Goal: Task Accomplishment & Management: Use online tool/utility

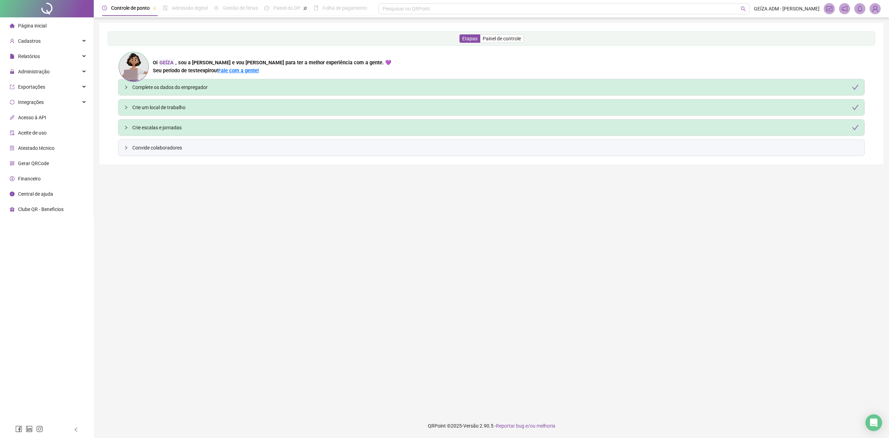
click at [874, 12] on img at bounding box center [875, 8] width 10 height 10
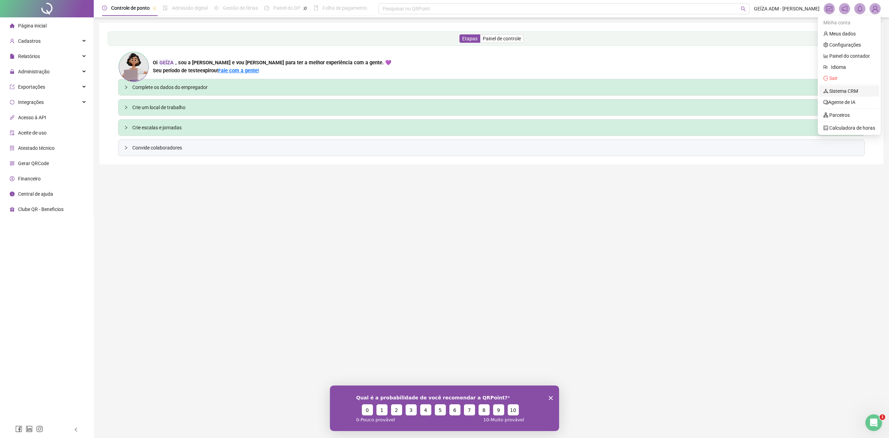
click at [858, 88] on link "Sistema CRM" at bounding box center [841, 91] width 35 height 6
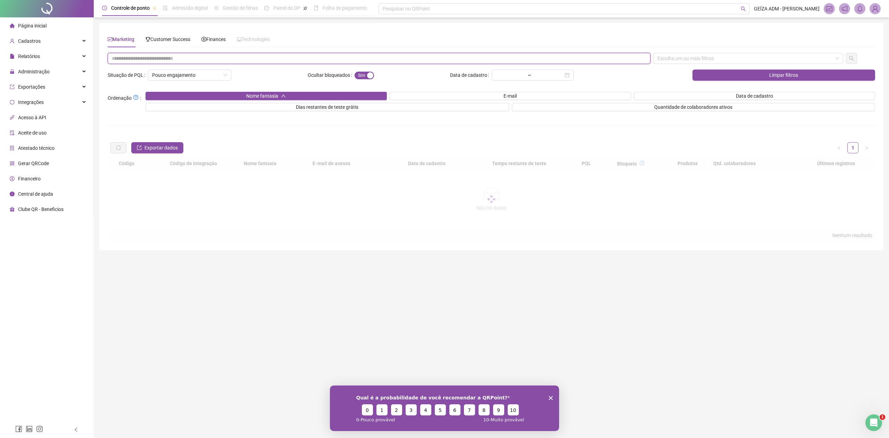
click at [274, 60] on input "text" at bounding box center [379, 58] width 543 height 11
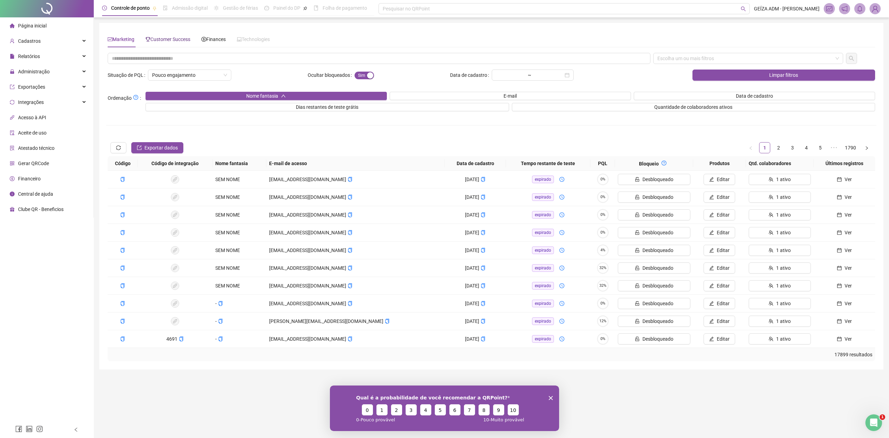
click at [187, 40] on span "Customer Success" at bounding box center [168, 39] width 45 height 6
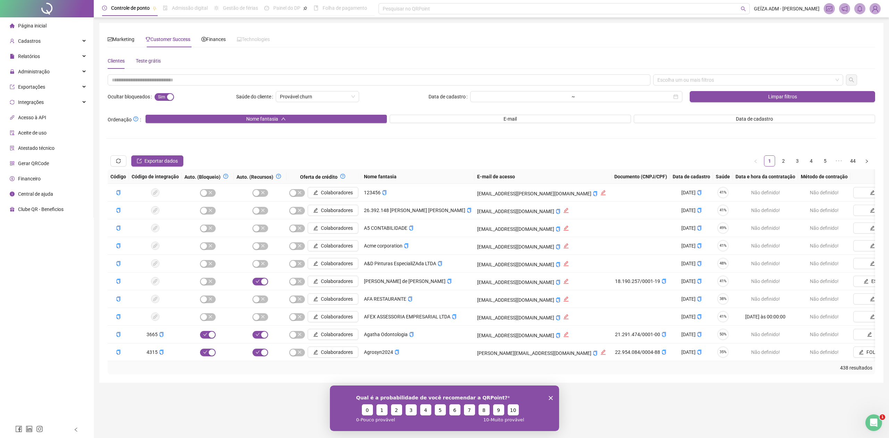
click at [150, 60] on div "Teste grátis" at bounding box center [148, 61] width 25 height 8
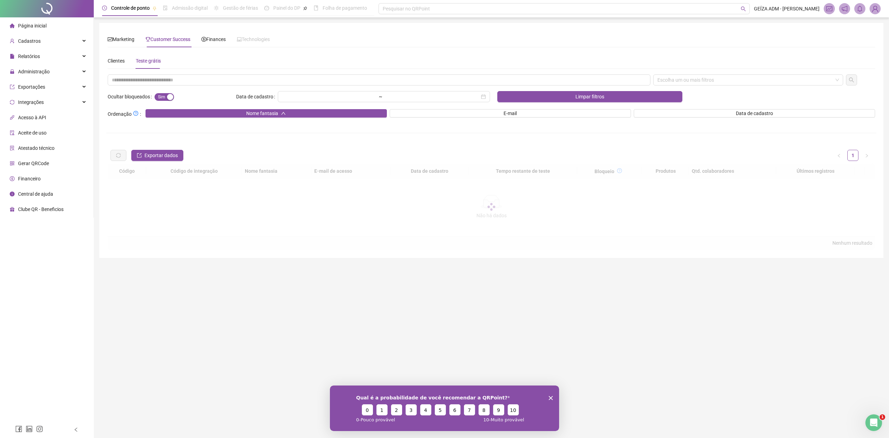
click at [165, 86] on div "Escolha um ou mais filtros Ocultar bloqueados Sim Não Data de cadastro ~ Limpar…" at bounding box center [491, 161] width 771 height 175
click at [171, 81] on input "text" at bounding box center [379, 79] width 543 height 11
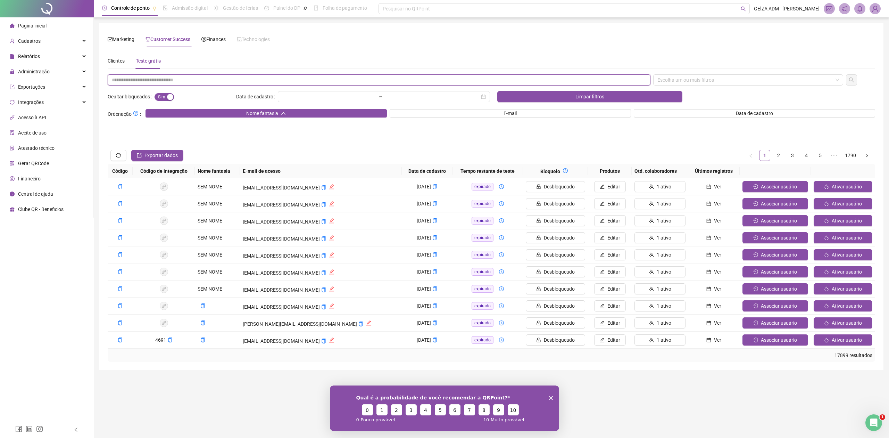
paste input "**********"
click at [784, 76] on div "Escolha um ou mais filtros" at bounding box center [748, 79] width 190 height 11
click at [727, 103] on div "E-mail" at bounding box center [748, 105] width 179 height 8
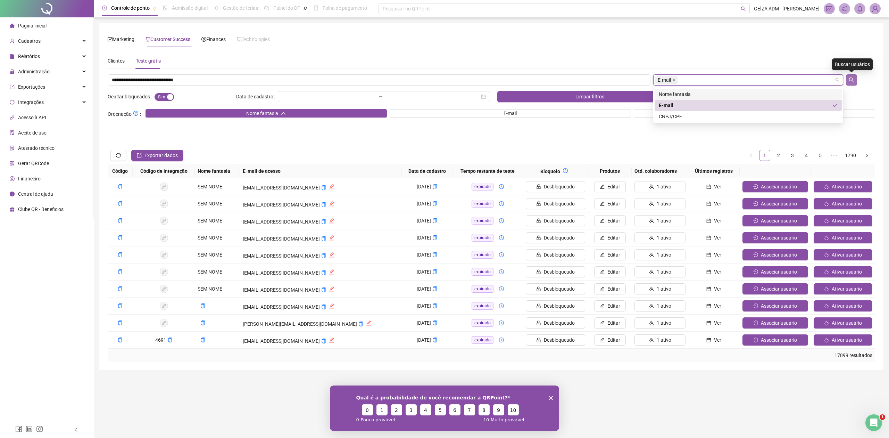
click at [853, 75] on button "button" at bounding box center [851, 79] width 11 height 11
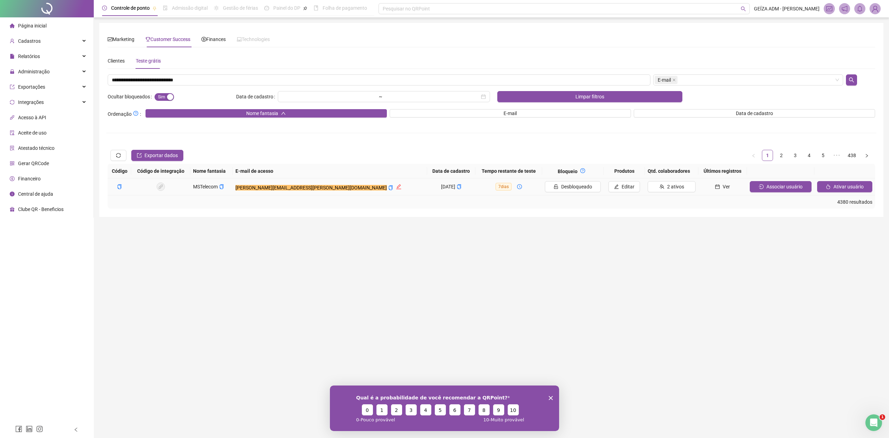
click at [716, 187] on icon "calendar" at bounding box center [718, 186] width 5 height 5
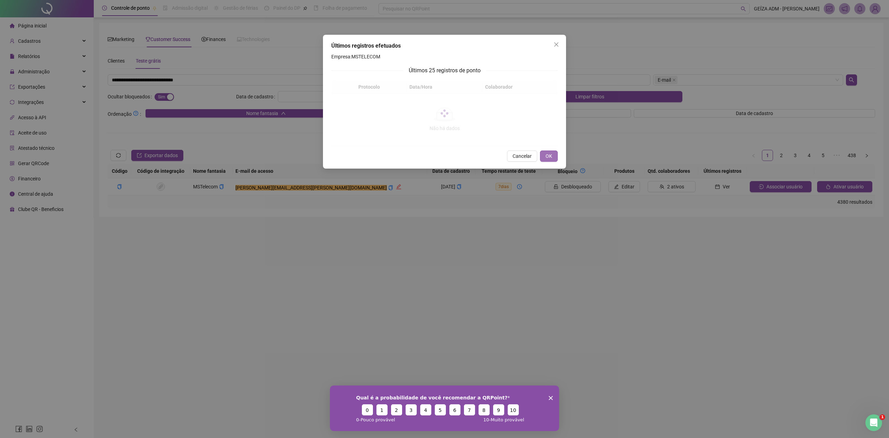
click at [550, 156] on span "OK" at bounding box center [549, 156] width 7 height 8
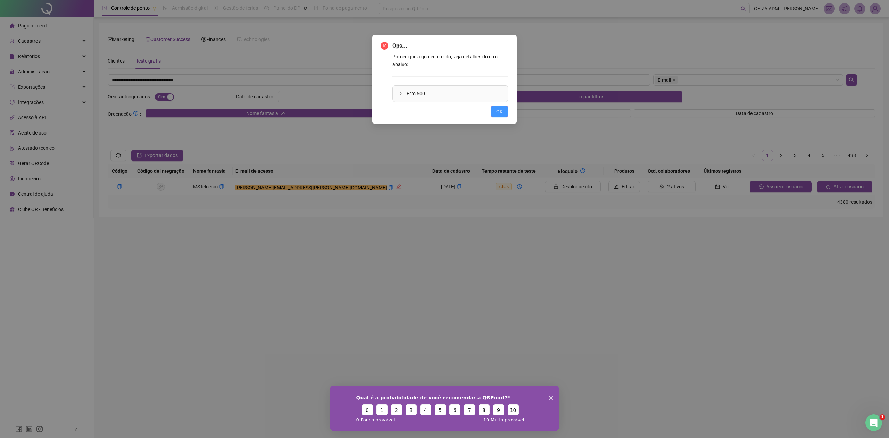
click at [502, 110] on span "OK" at bounding box center [499, 112] width 7 height 8
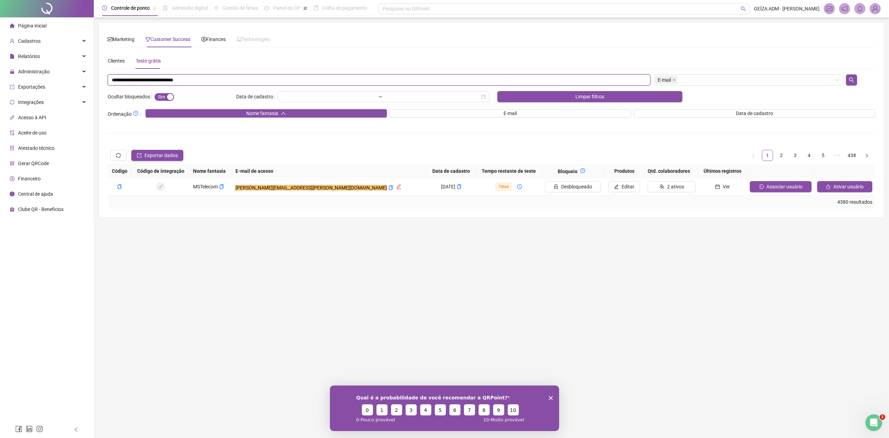
click at [179, 82] on input "**********" at bounding box center [379, 79] width 543 height 11
paste input "text"
type input "**********"
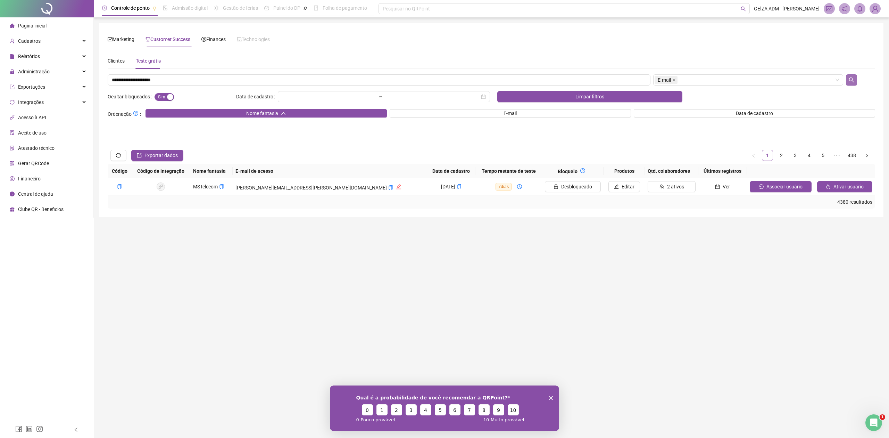
click at [854, 81] on icon "search" at bounding box center [852, 80] width 6 height 6
